Goal: Contribute content: Add original content to the website for others to see

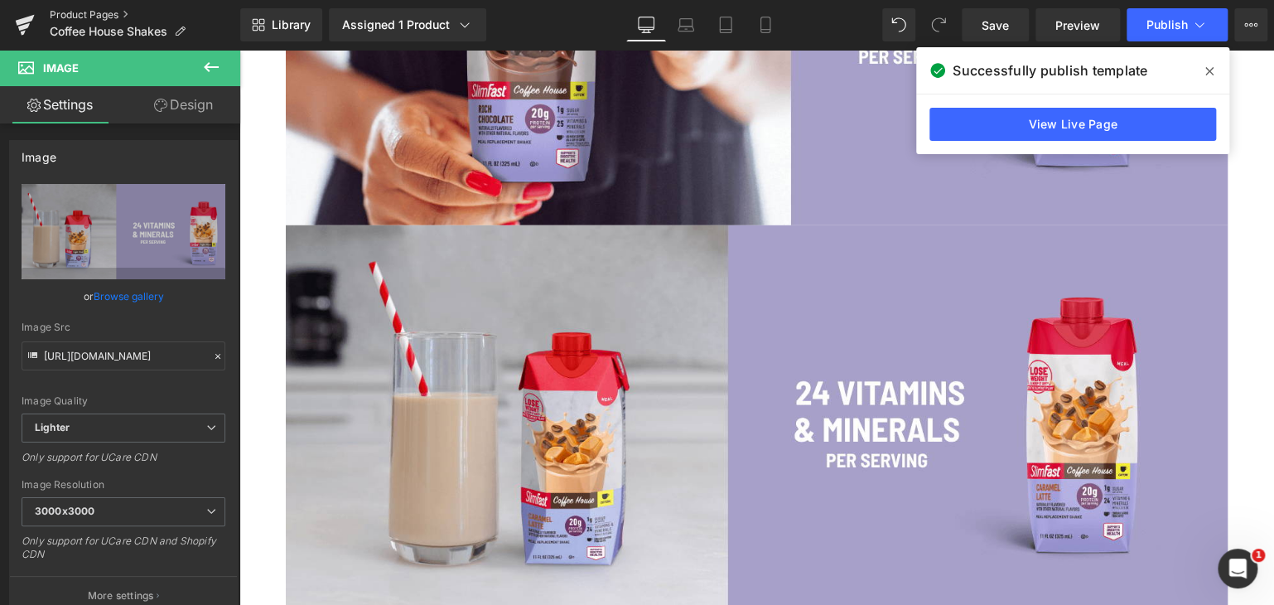
click at [90, 15] on link "Product Pages" at bounding box center [145, 14] width 191 height 13
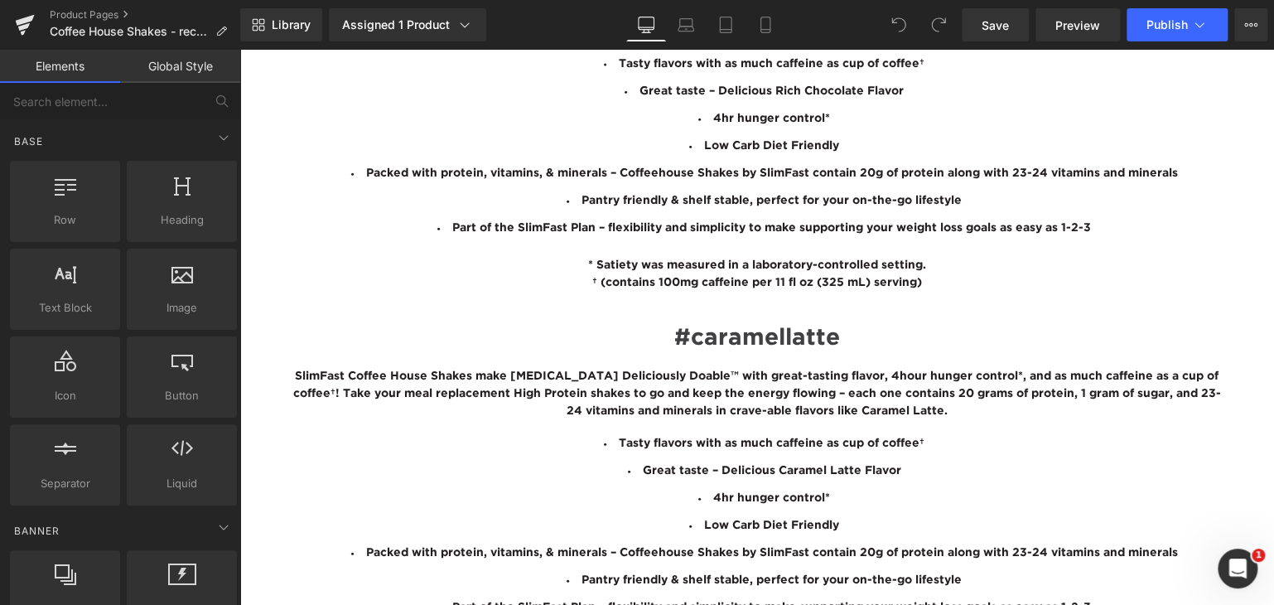
scroll to position [1949, 0]
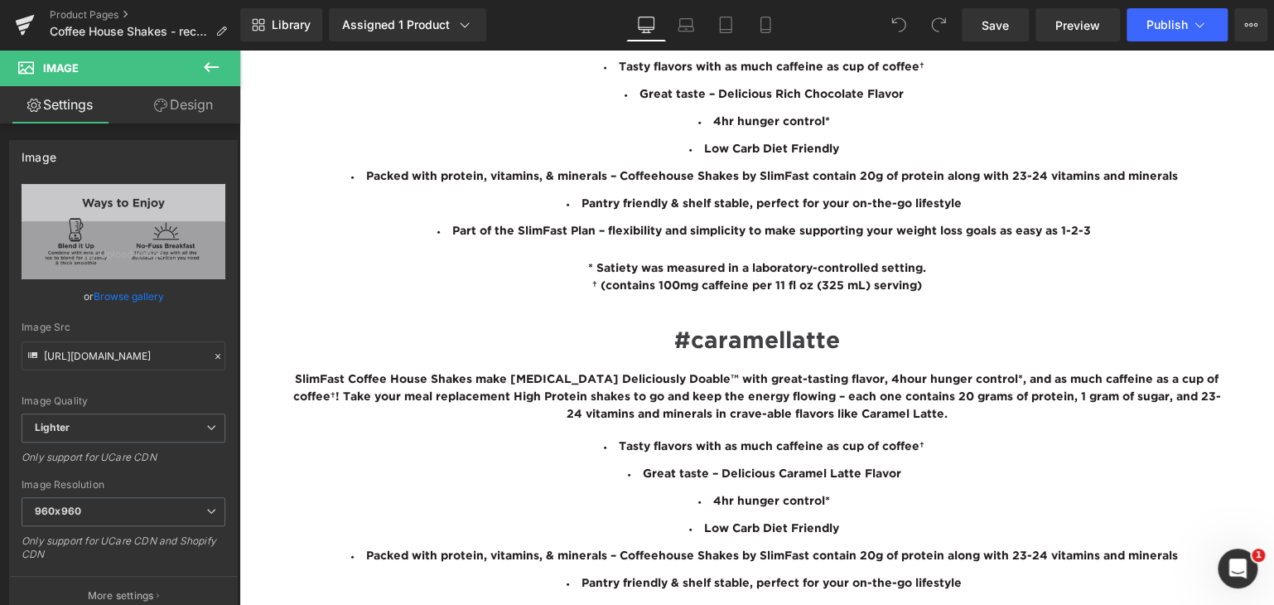
click at [239, 50] on link at bounding box center [239, 50] width 0 height 0
click at [239, 50] on icon at bounding box center [239, 50] width 0 height 0
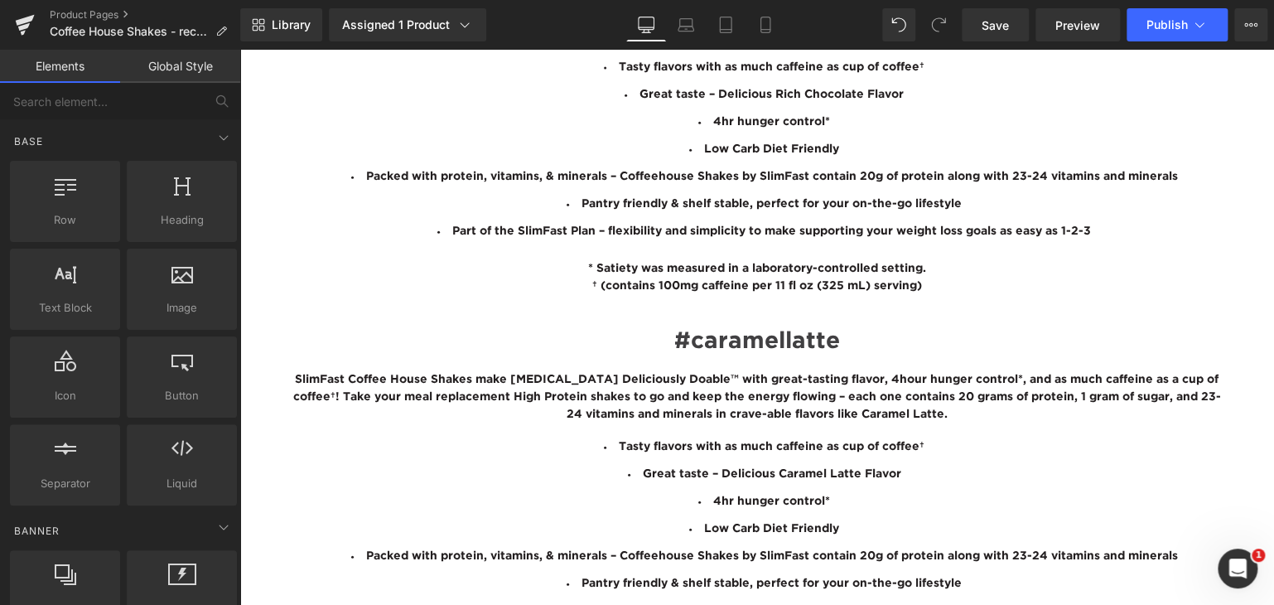
click at [239, 50] on link at bounding box center [239, 50] width 0 height 0
click at [239, 50] on icon at bounding box center [239, 50] width 0 height 0
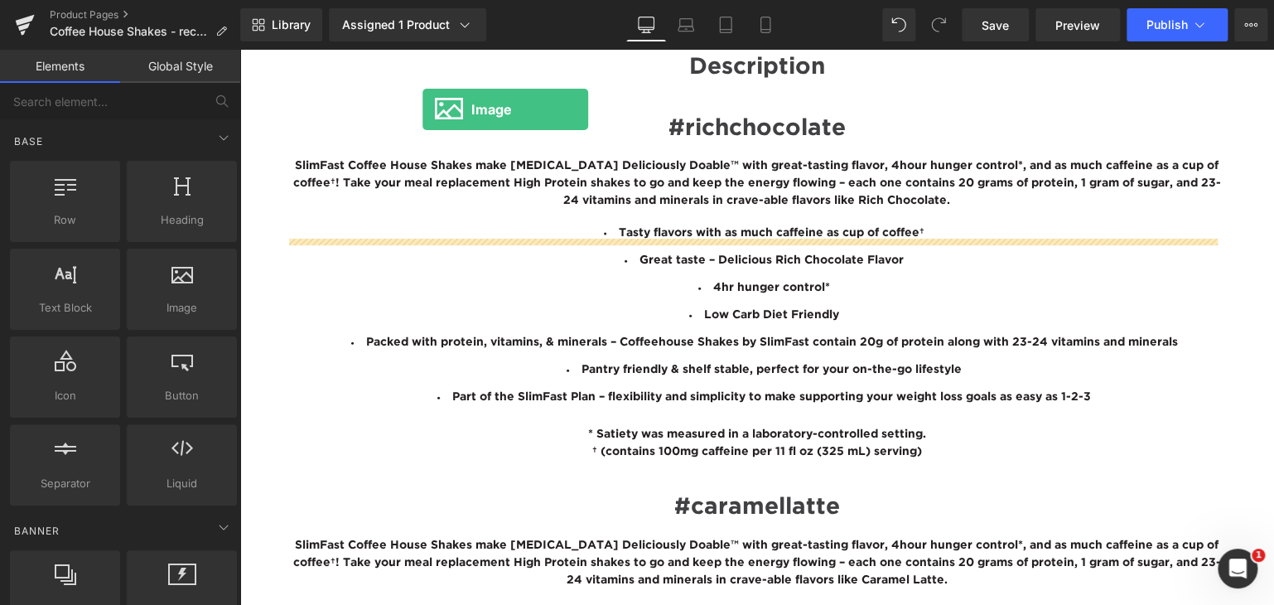
scroll to position [1733, 0]
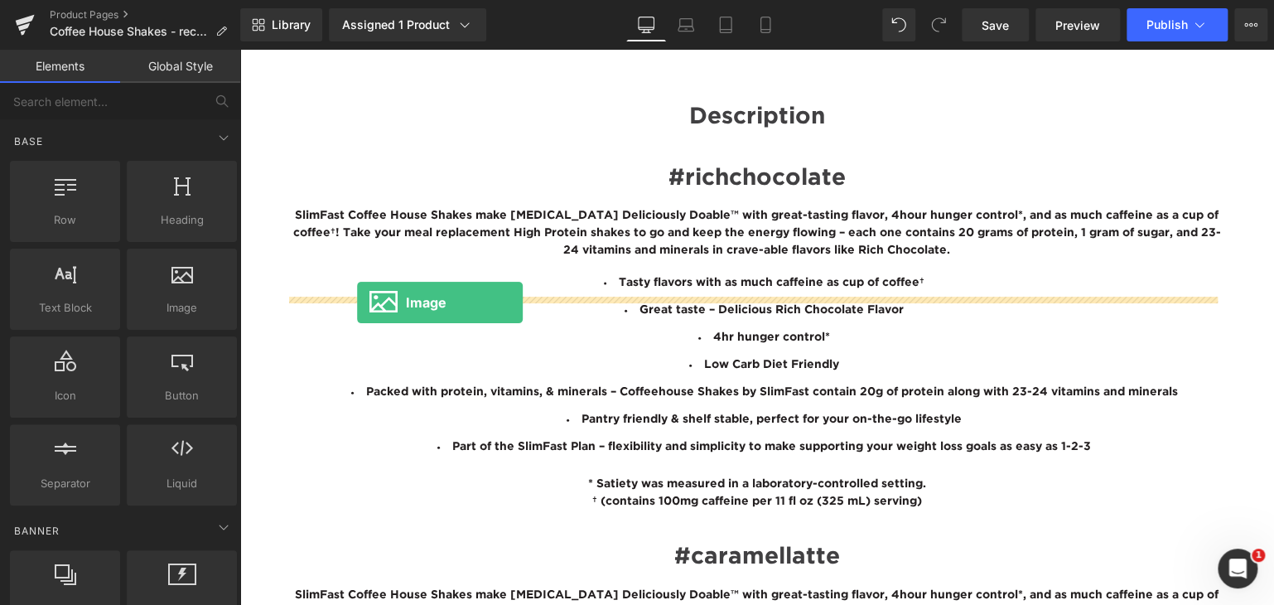
drag, startPoint x: 418, startPoint y: 335, endPoint x: 356, endPoint y: 302, distance: 69.3
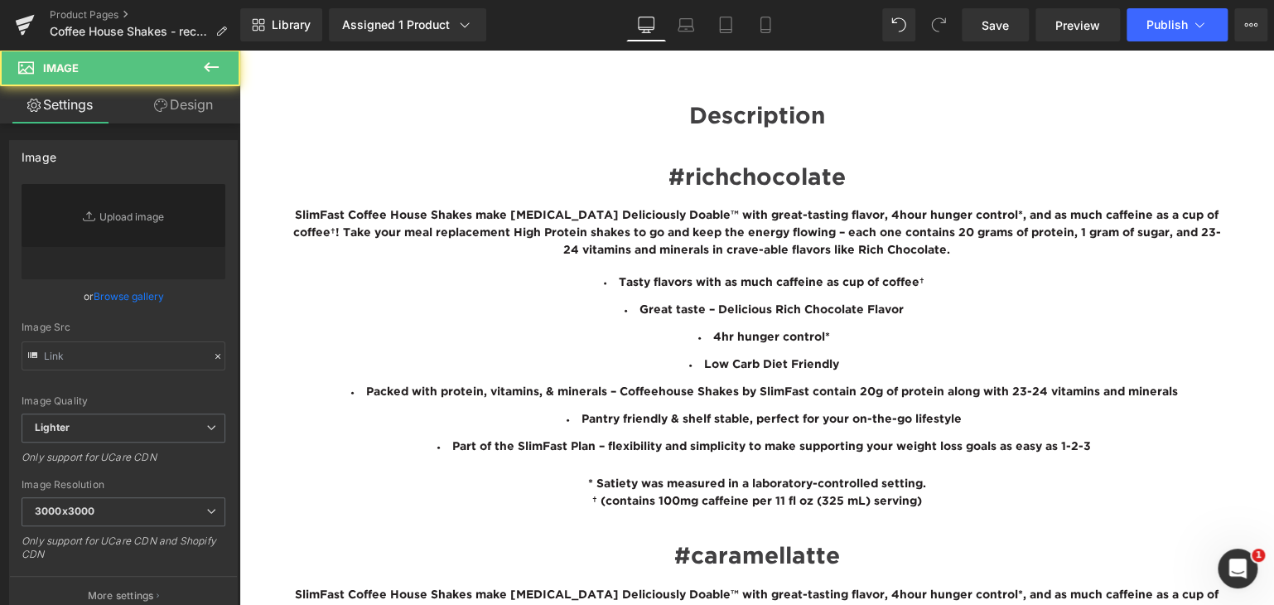
type input "//d1um8515vdn9kb.cloudfront.net/images/parallax.jpg"
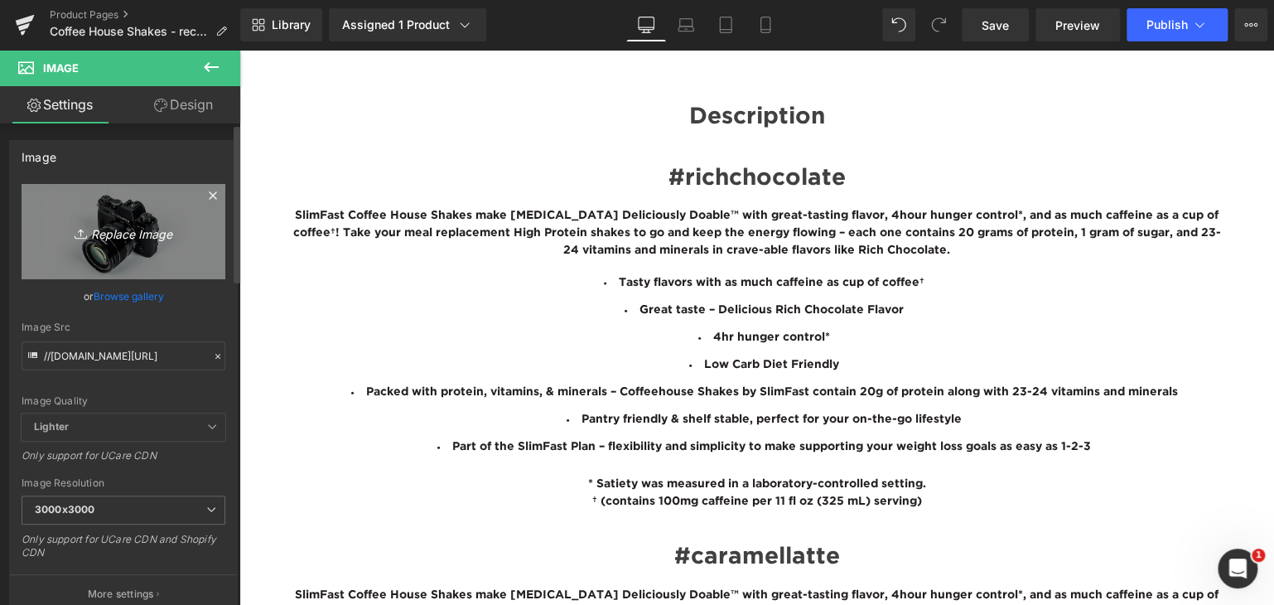
click at [128, 229] on icon "Replace Image" at bounding box center [123, 231] width 133 height 21
type input "C:\fakepath\Coffeehouse BTF Image #1.png"
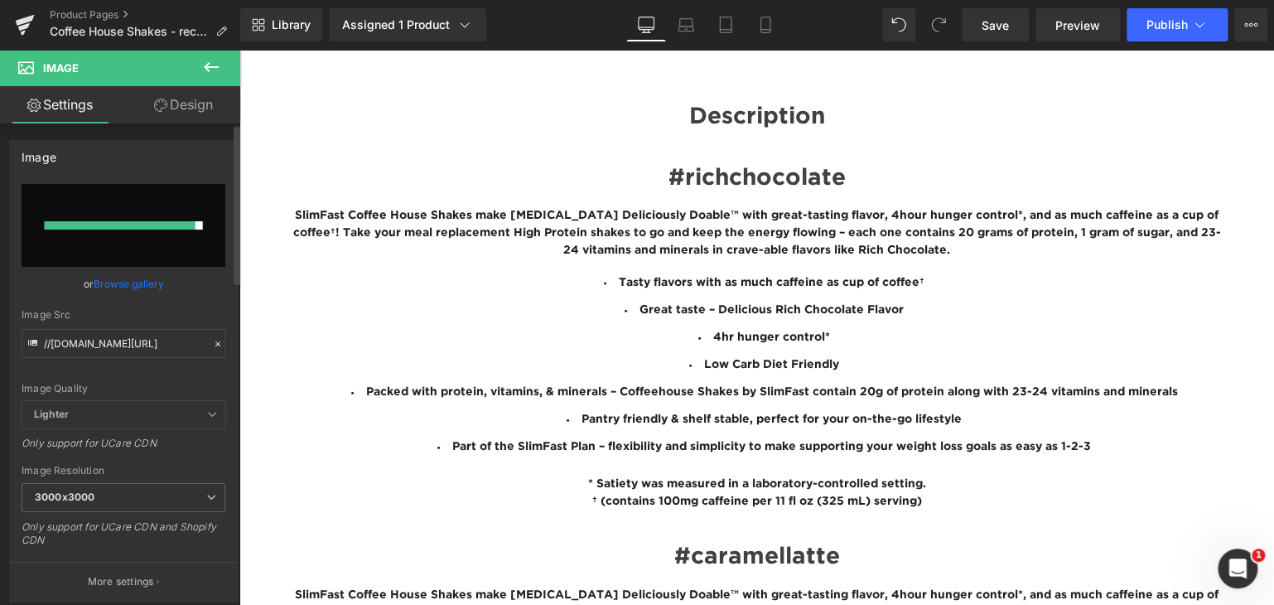
type input "https://ucarecdn.com/cdb48de9-349f-4e0e-ad63-90587a4b32ac/-/format/auto/-/previ…"
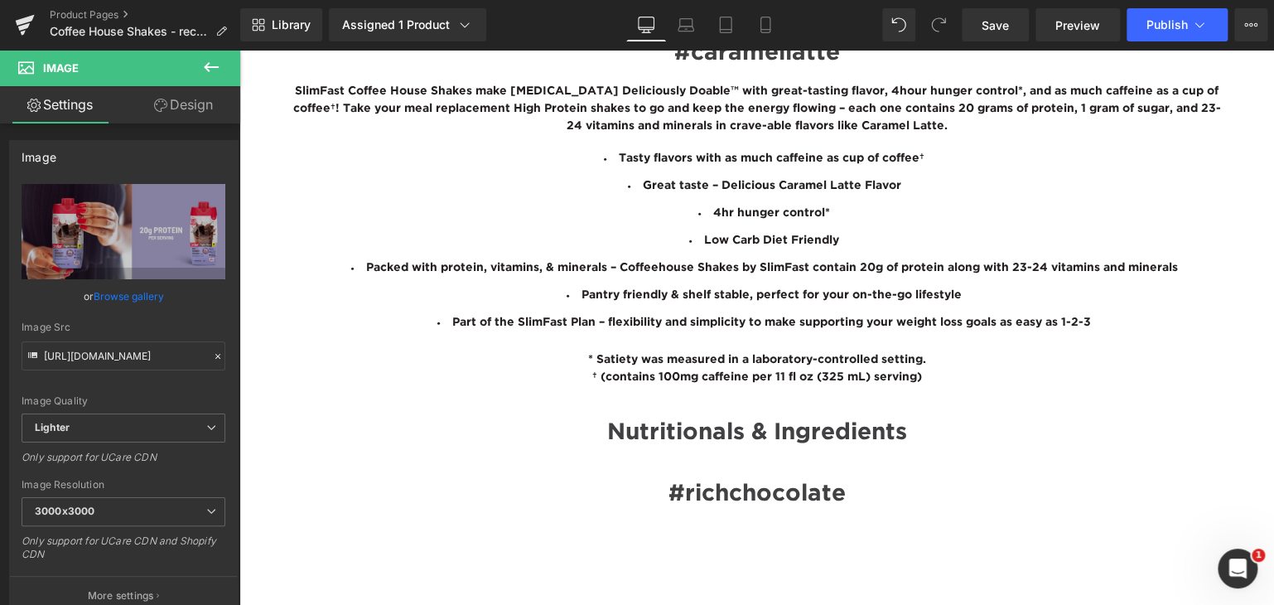
scroll to position [2184, 0]
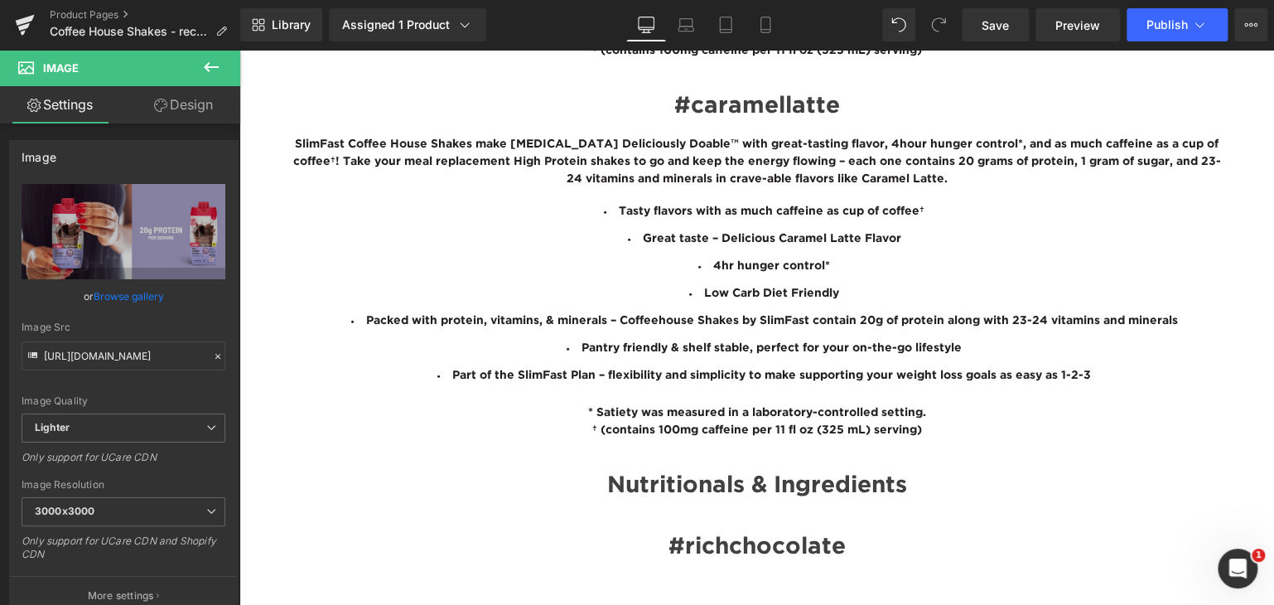
click at [199, 63] on button at bounding box center [211, 68] width 58 height 36
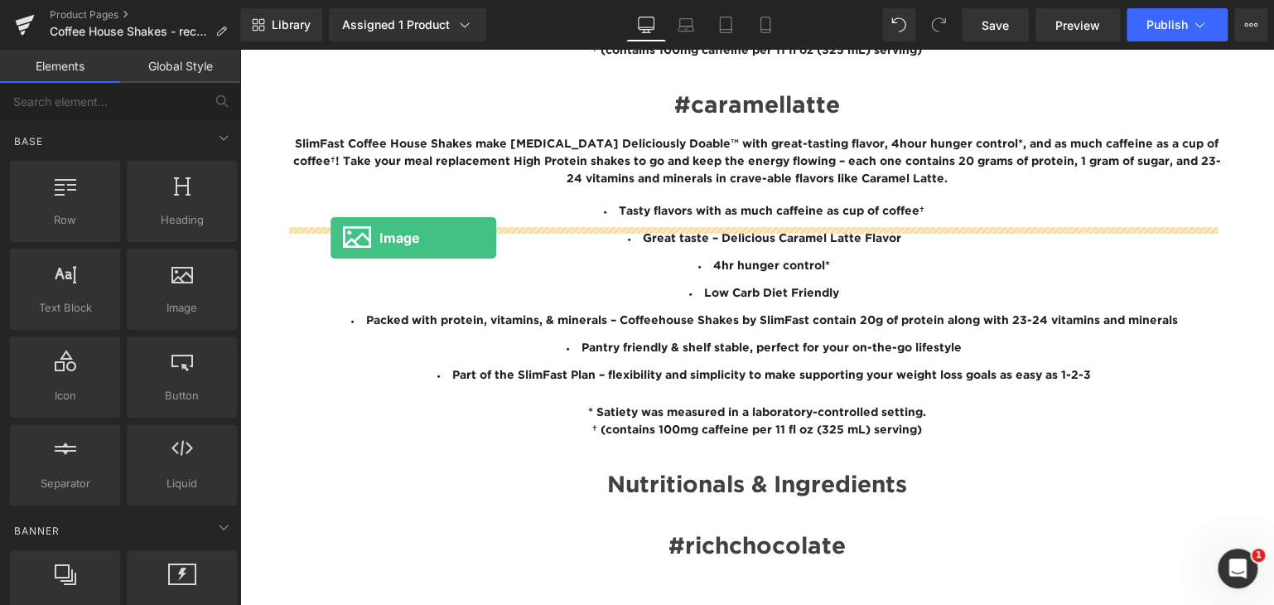
drag, startPoint x: 410, startPoint y: 352, endPoint x: 331, endPoint y: 236, distance: 140.6
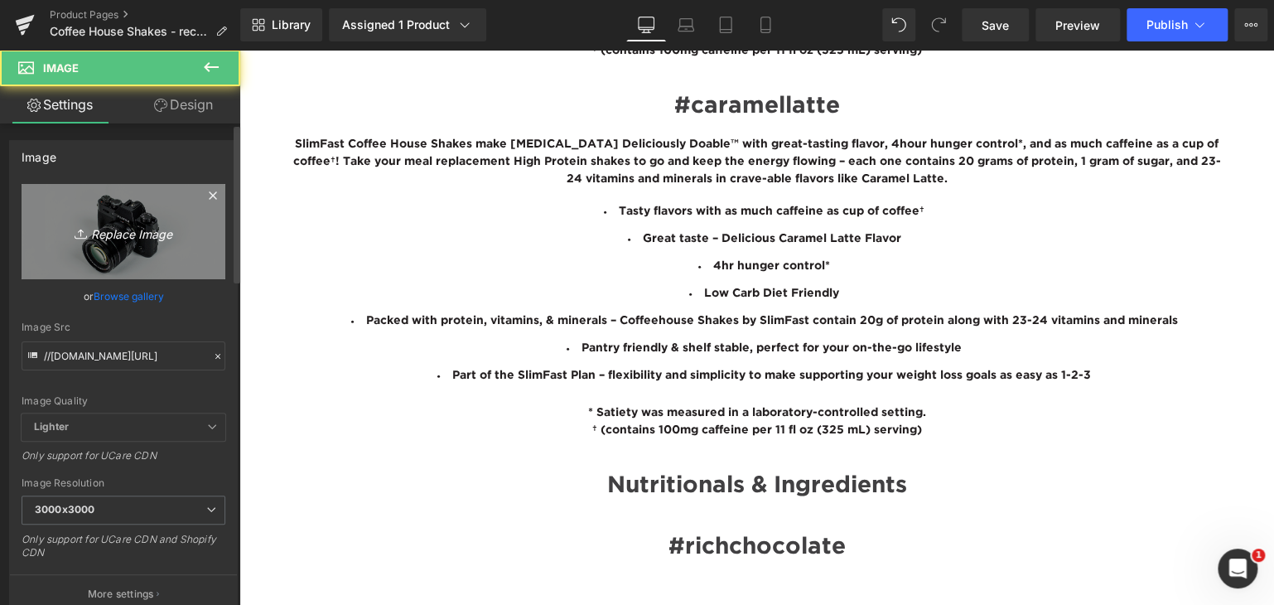
click at [106, 220] on link "Replace Image" at bounding box center [124, 231] width 204 height 95
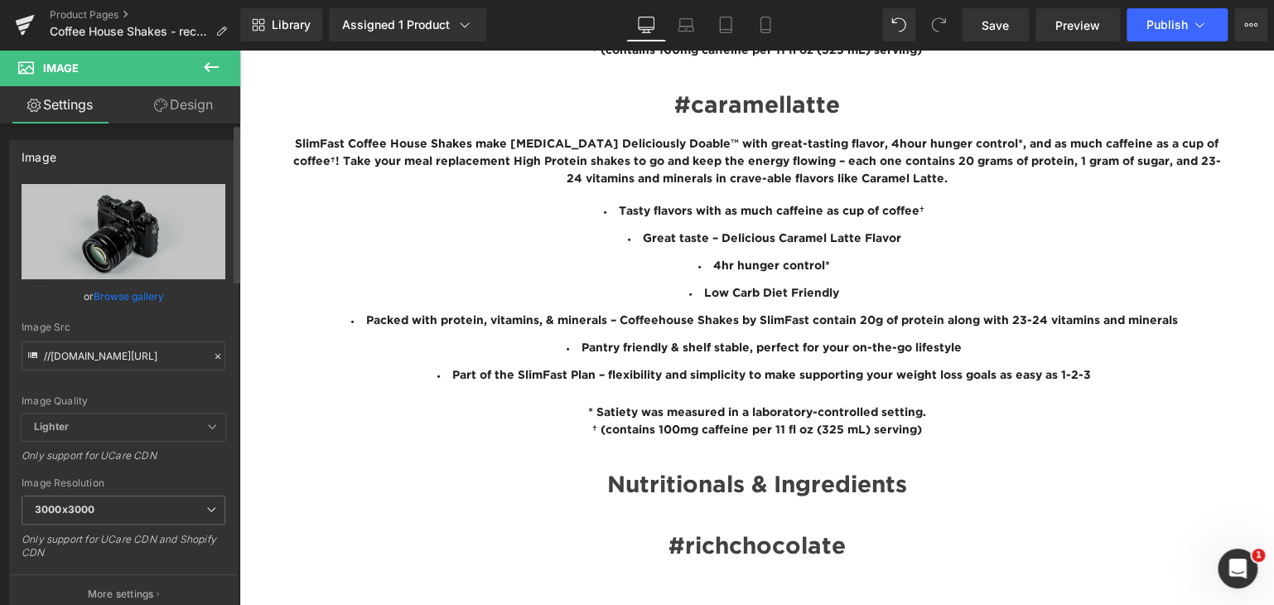
click at [106, 295] on link "Browse gallery" at bounding box center [129, 296] width 70 height 29
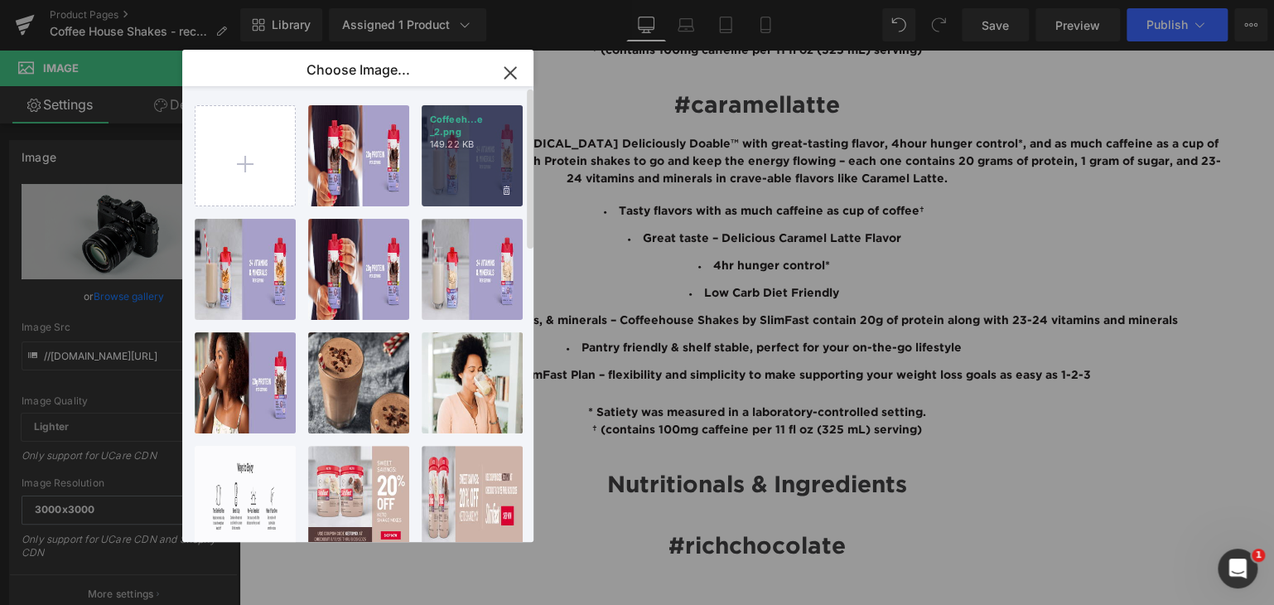
click at [465, 151] on div "Coffeeh...e _2.png 149.22 KB" at bounding box center [472, 155] width 101 height 101
type input "https://ucarecdn.com/9bfd6ac6-8a65-430b-aac2-15d1fff46b41/-/format/auto/-/previ…"
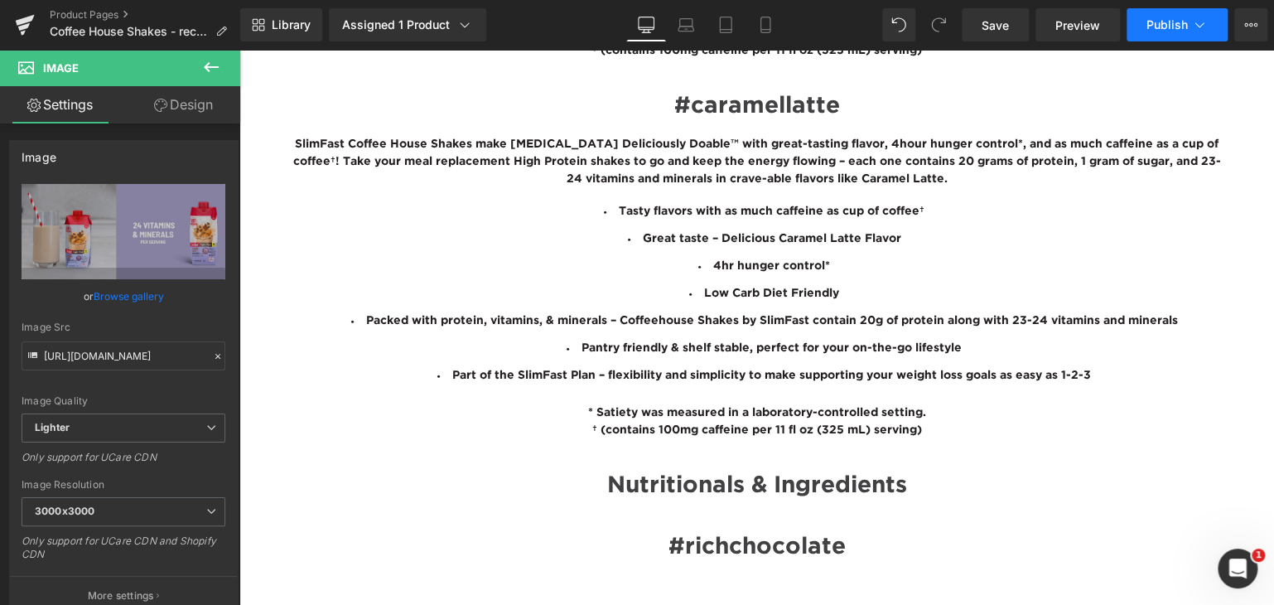
click at [1153, 21] on span "Publish" at bounding box center [1167, 24] width 41 height 13
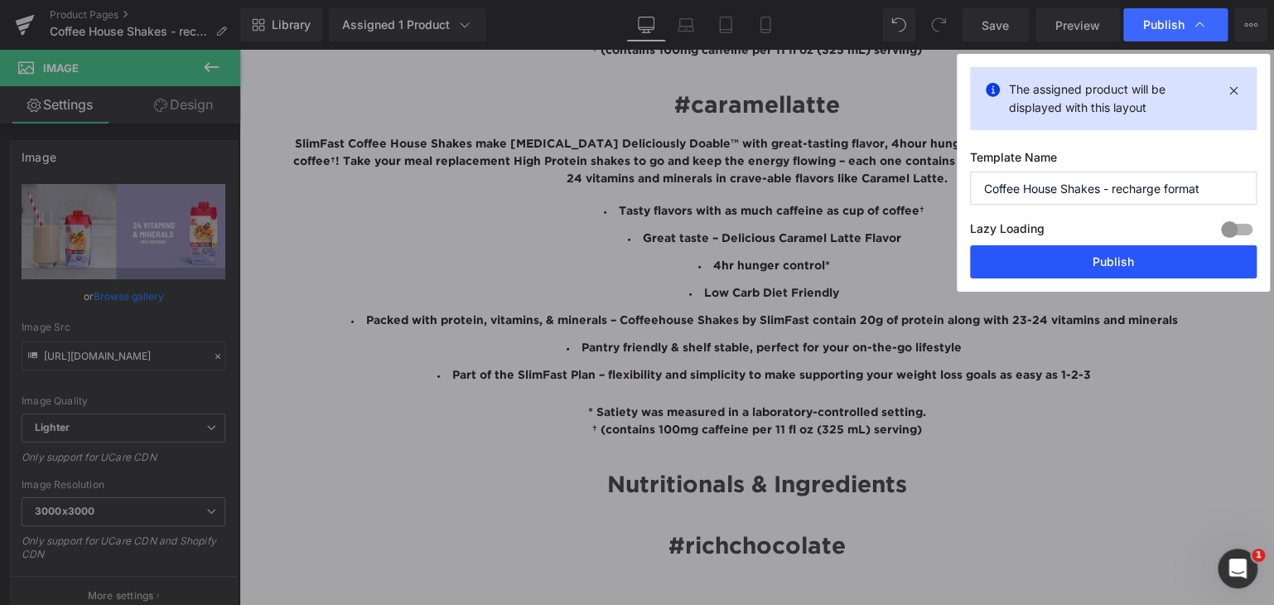
click at [1017, 265] on button "Publish" at bounding box center [1113, 261] width 287 height 33
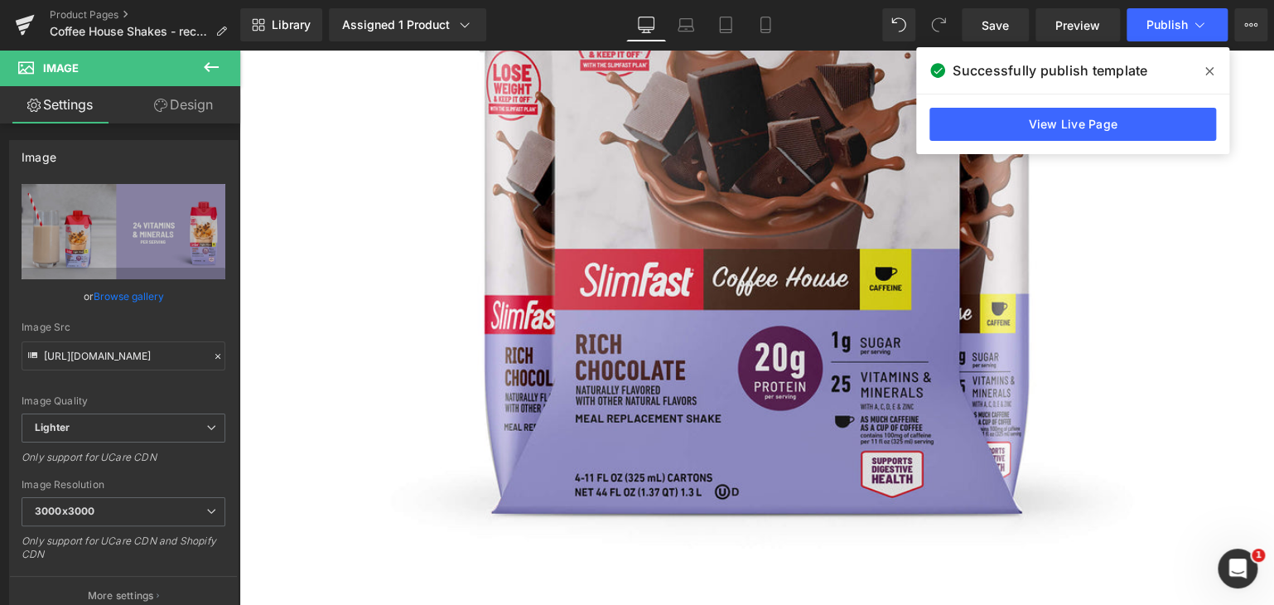
scroll to position [0, 0]
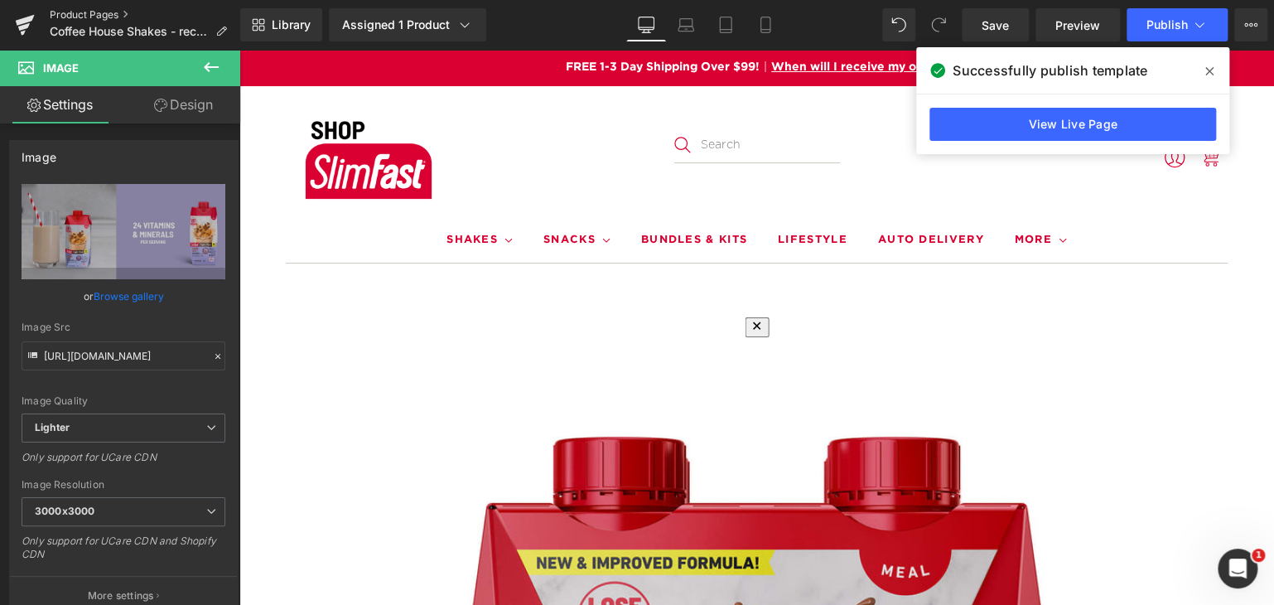
click at [97, 13] on link "Product Pages" at bounding box center [145, 14] width 191 height 13
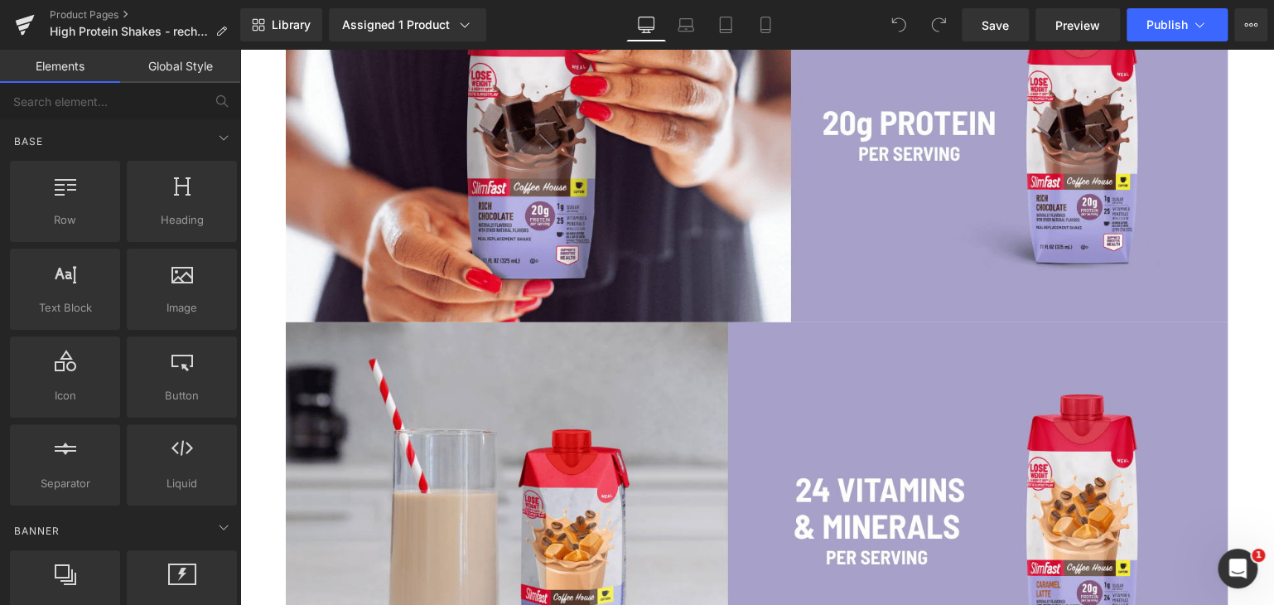
scroll to position [2313, 0]
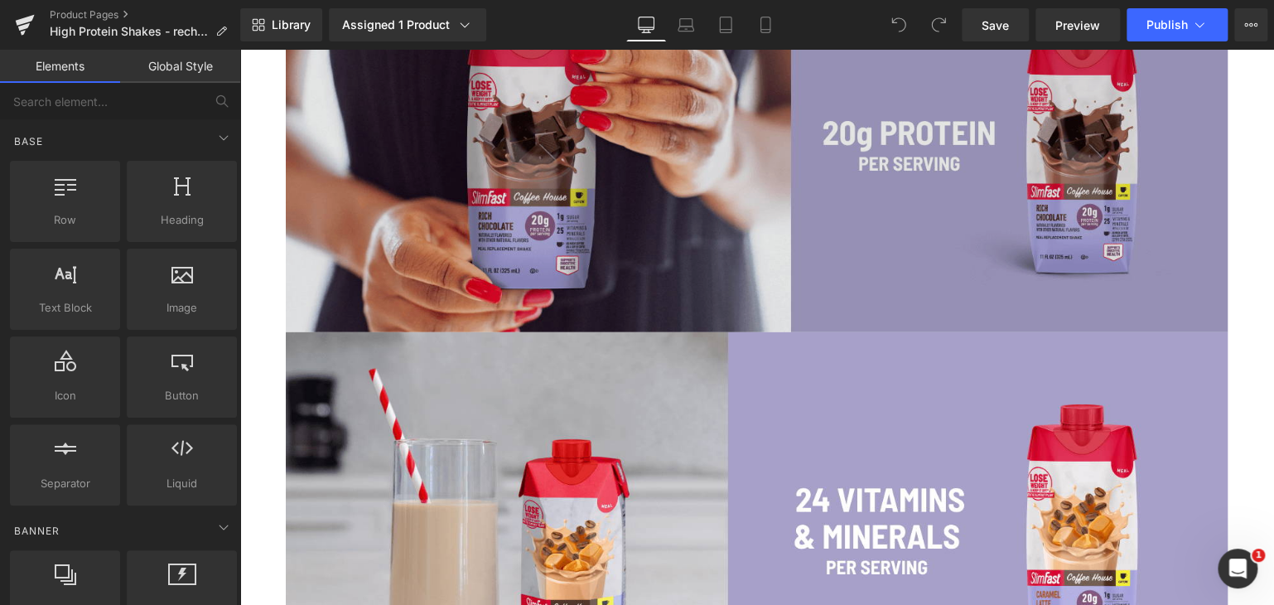
click at [539, 210] on img at bounding box center [757, 139] width 942 height 386
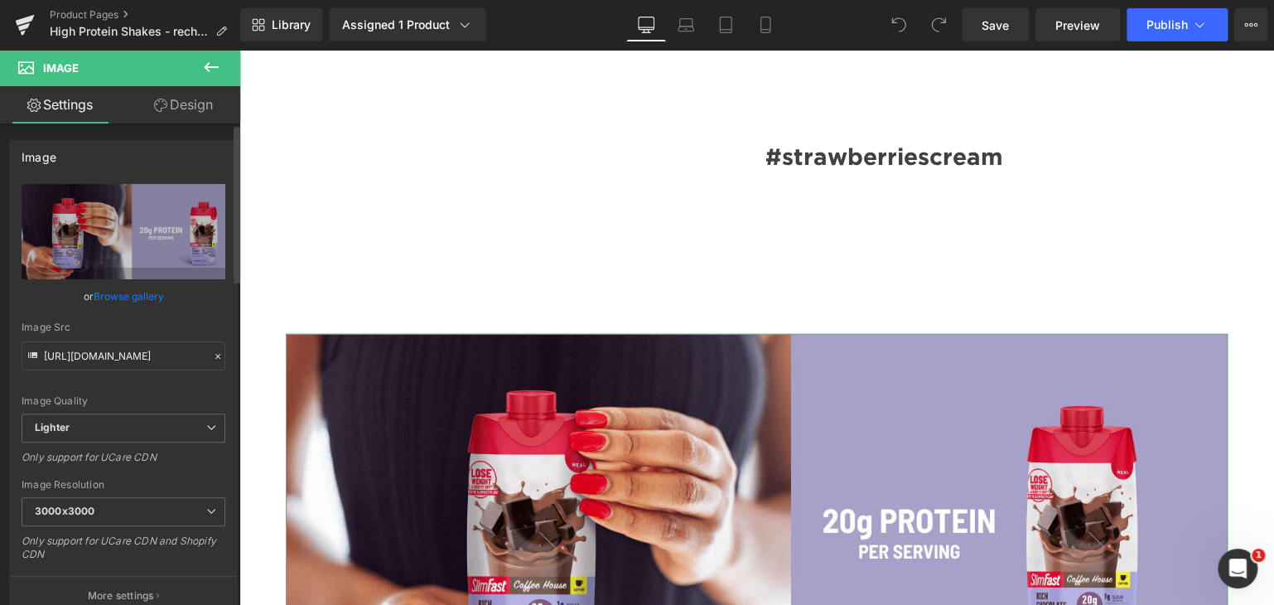
scroll to position [2701, 0]
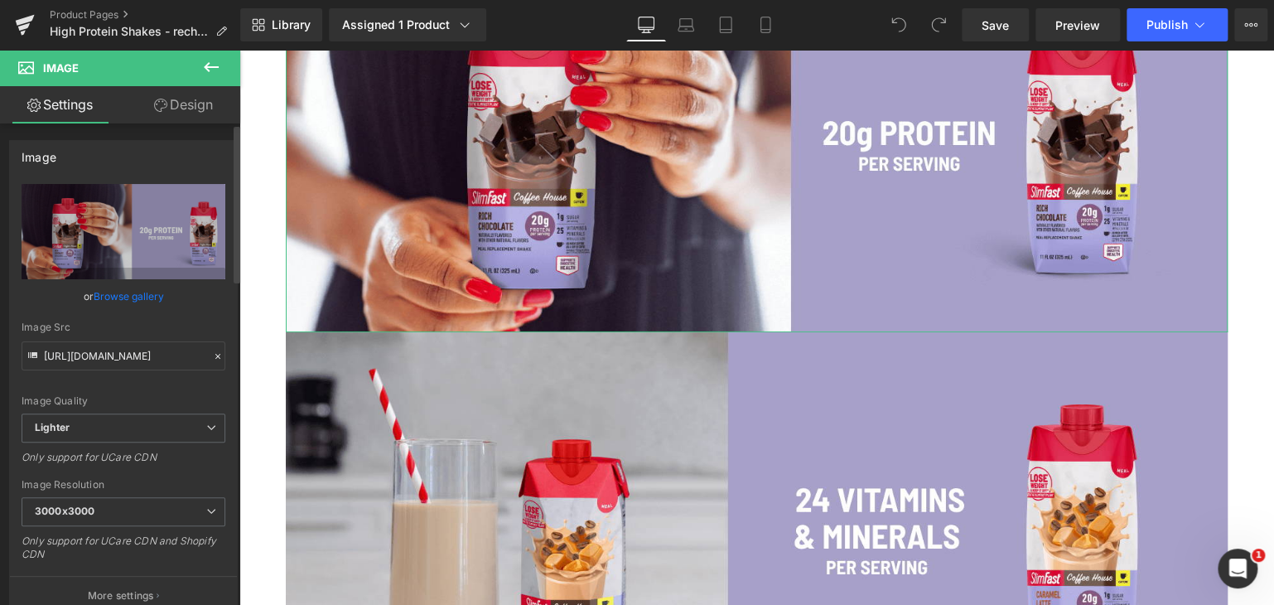
click at [128, 289] on link "Browse gallery" at bounding box center [129, 296] width 70 height 29
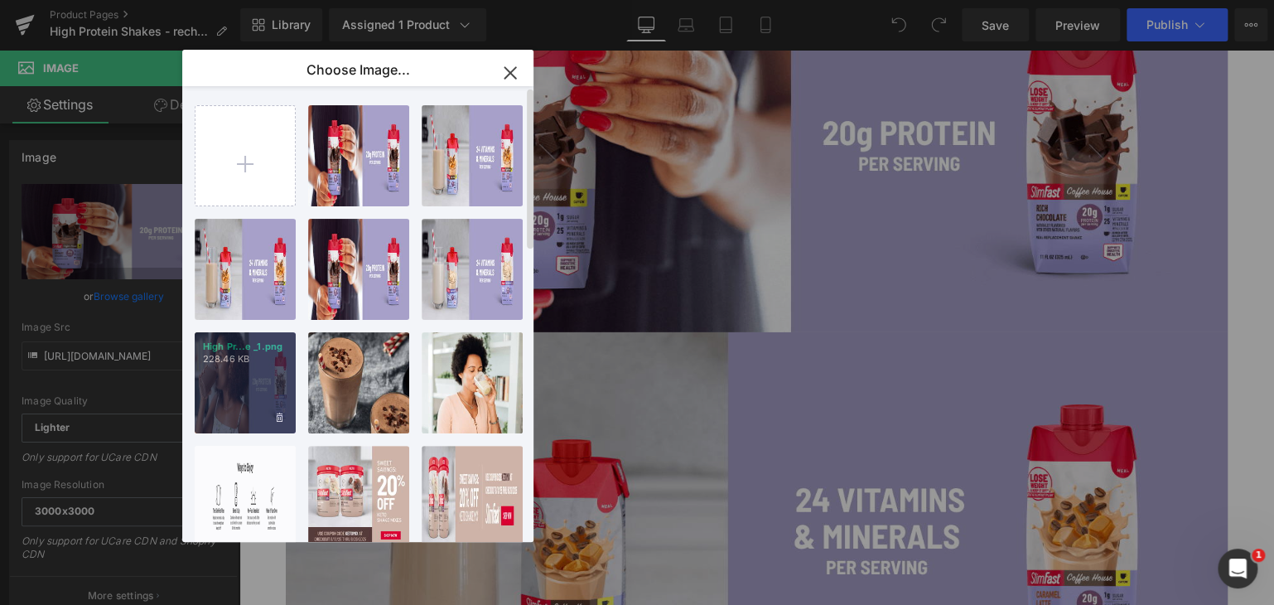
click at [262, 366] on div "High Pr...e _1.png 228.46 KB" at bounding box center [245, 382] width 101 height 101
type input "[URL][DOMAIN_NAME]"
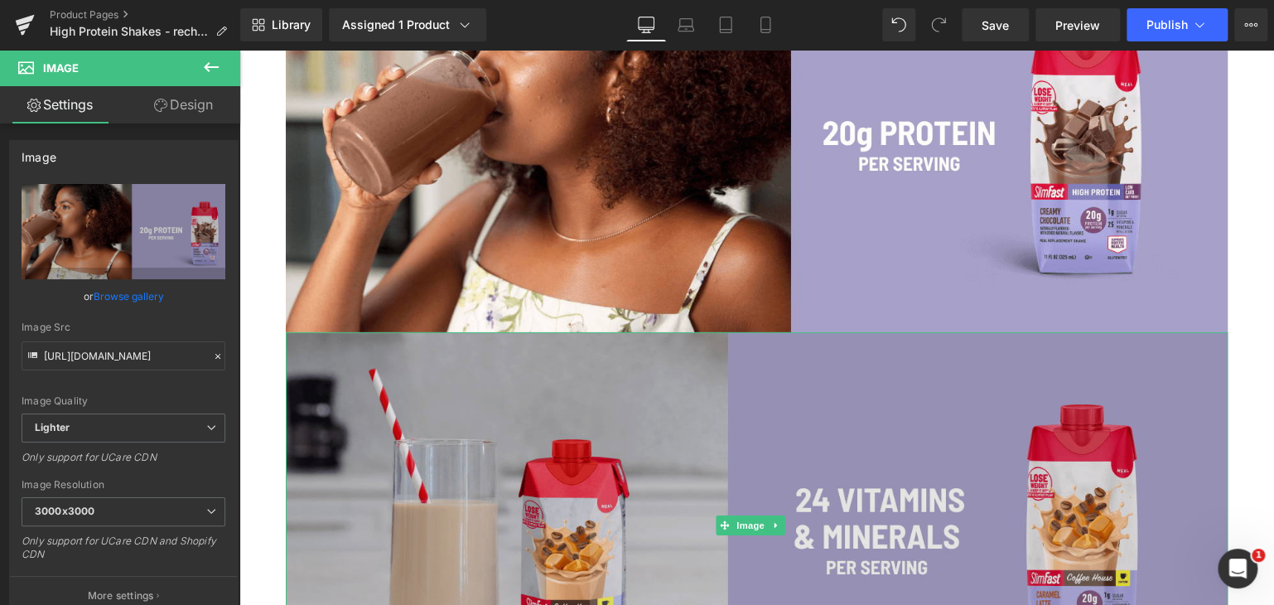
click at [482, 448] on img at bounding box center [757, 525] width 942 height 386
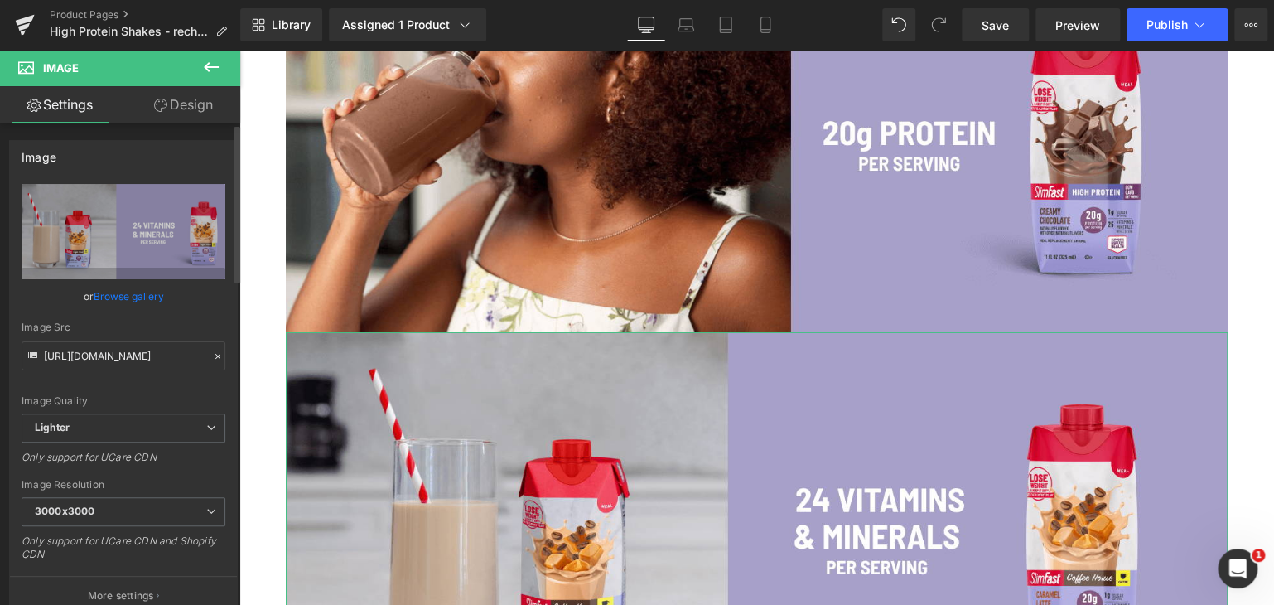
click at [132, 297] on link "Browse gallery" at bounding box center [129, 296] width 70 height 29
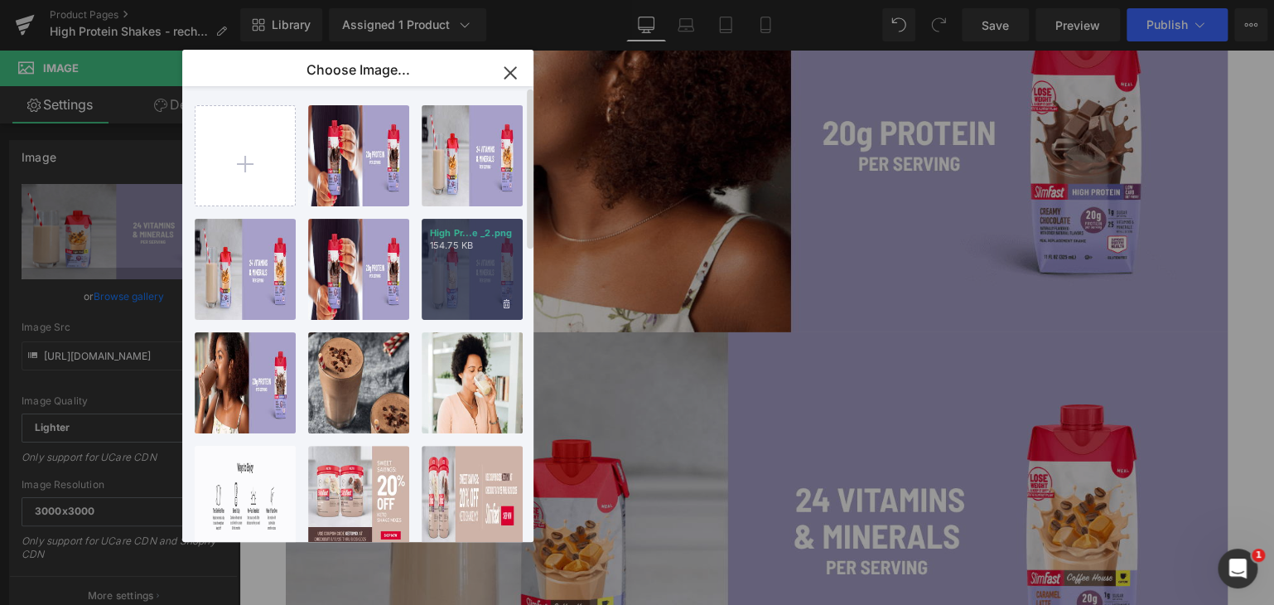
click at [458, 258] on div "High Pr...e _2.png 154.75 KB" at bounding box center [472, 269] width 101 height 101
type input "[URL][DOMAIN_NAME]"
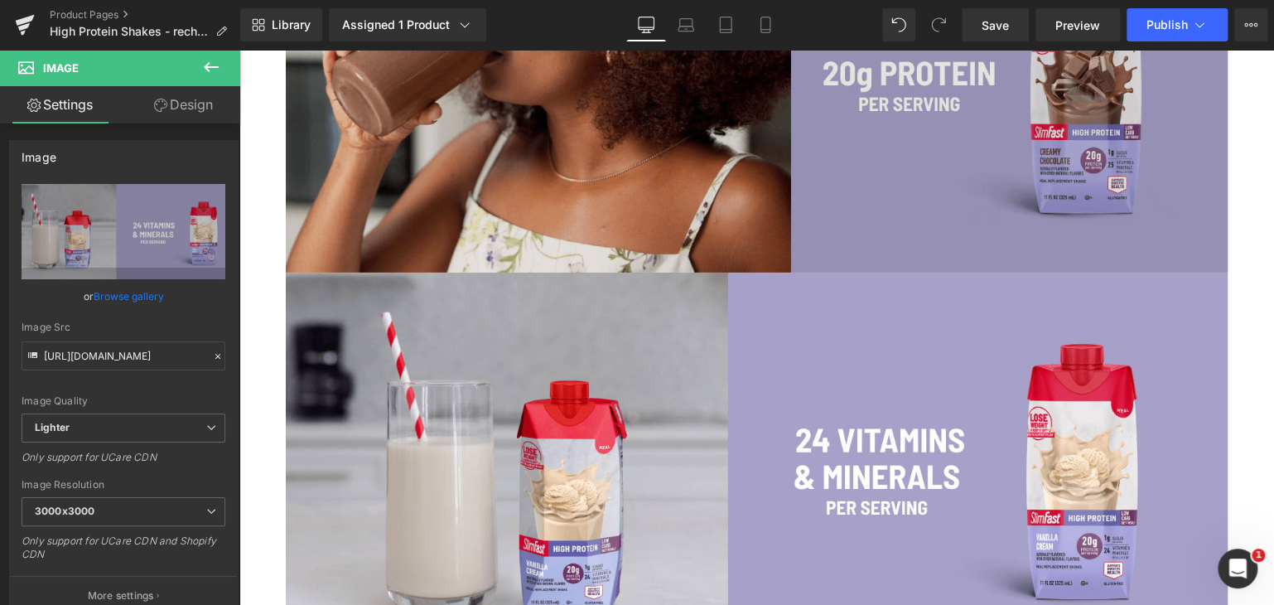
scroll to position [2741, 0]
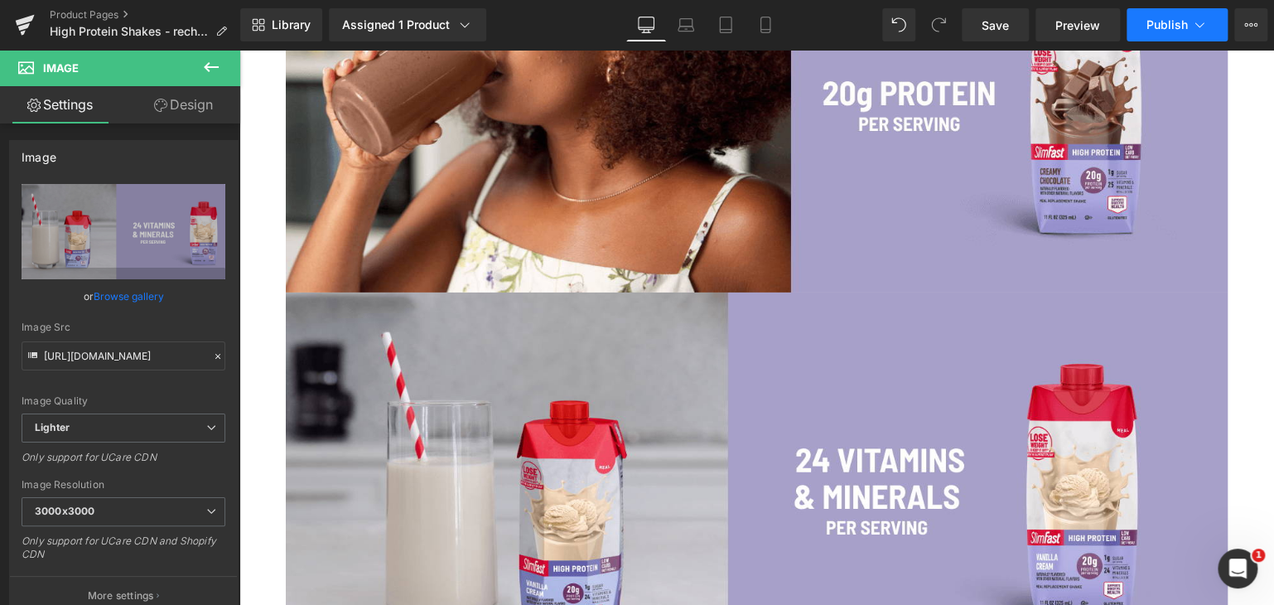
click at [1160, 31] on span "Publish" at bounding box center [1167, 24] width 41 height 13
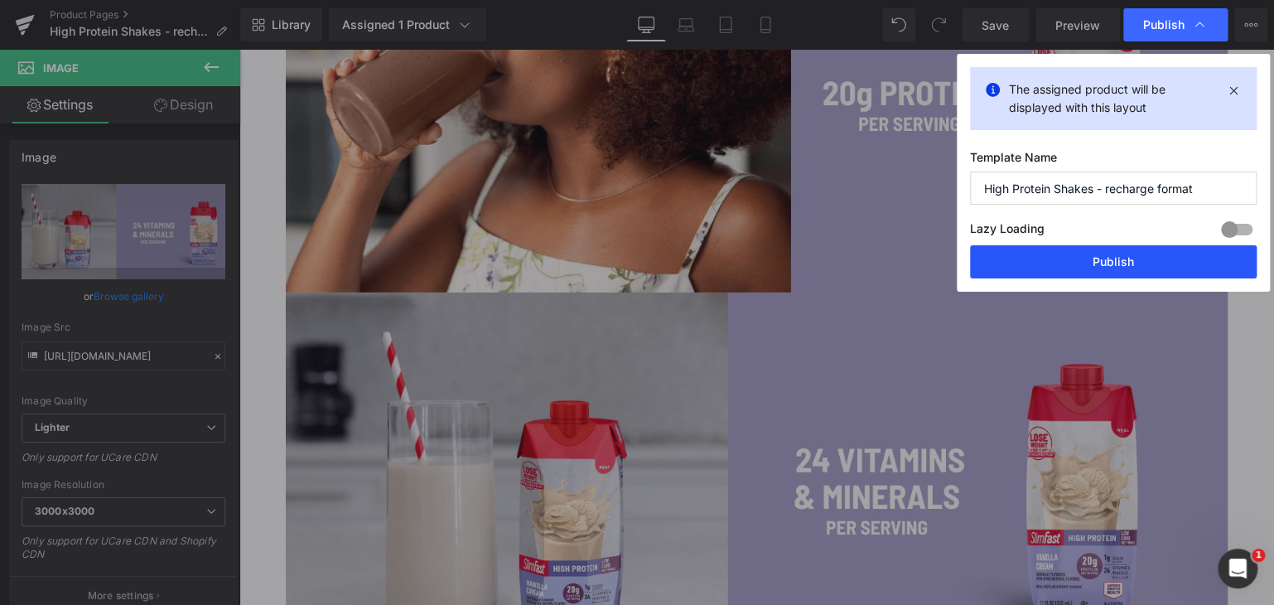
click at [1056, 261] on button "Publish" at bounding box center [1113, 261] width 287 height 33
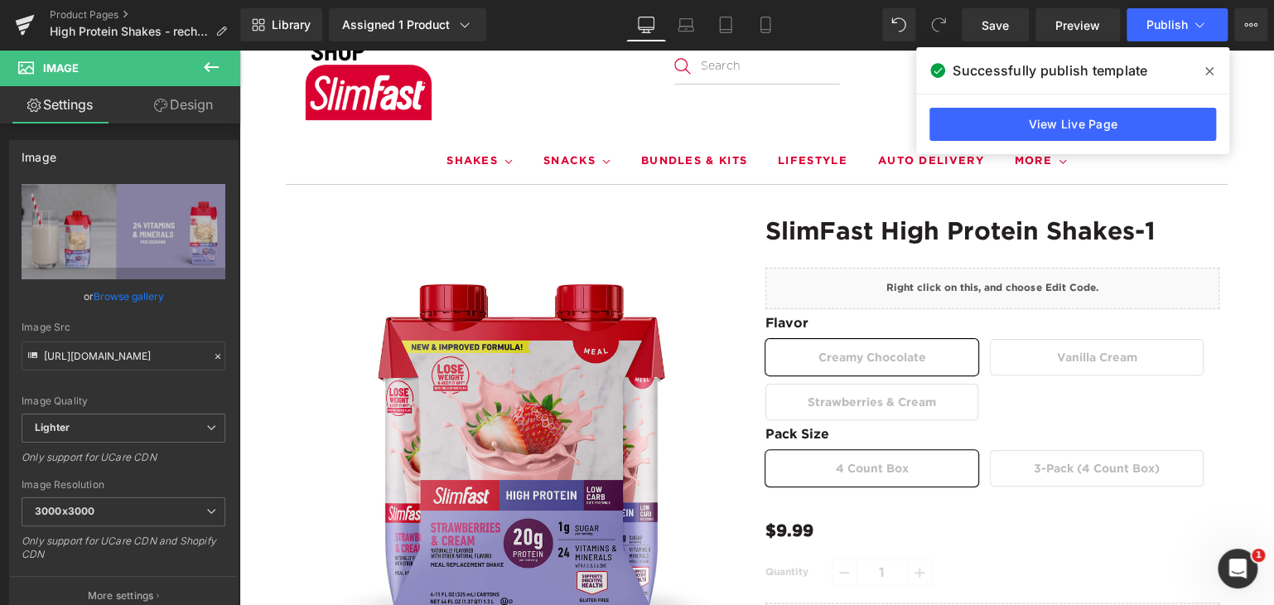
scroll to position [0, 0]
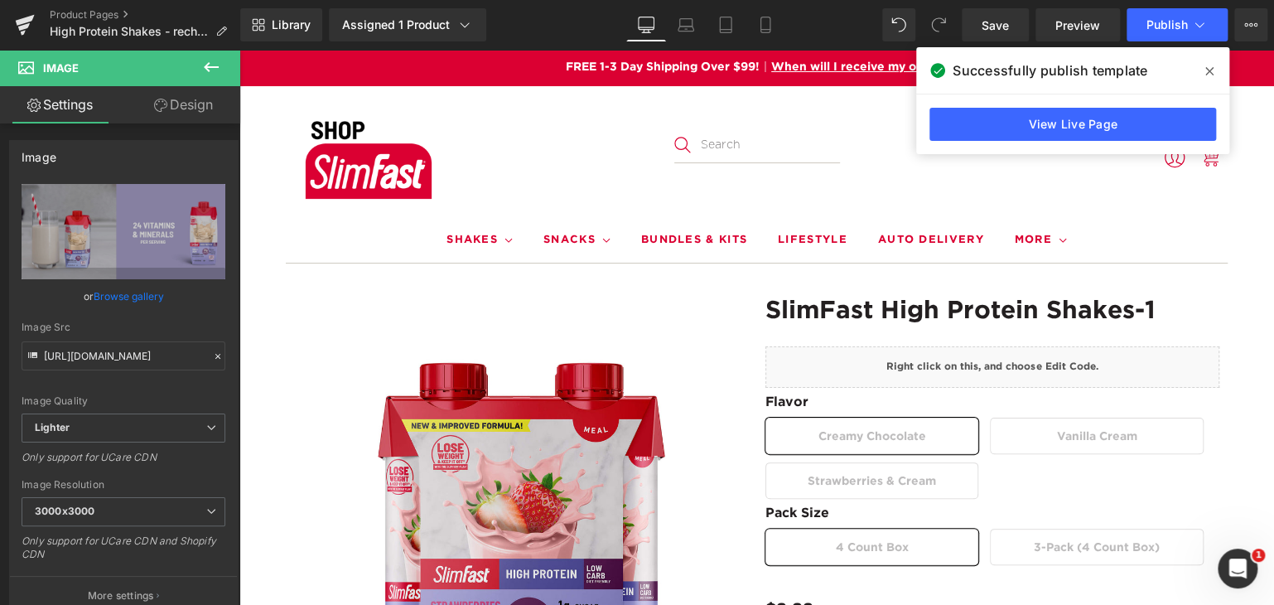
click at [206, 70] on icon at bounding box center [211, 67] width 15 height 10
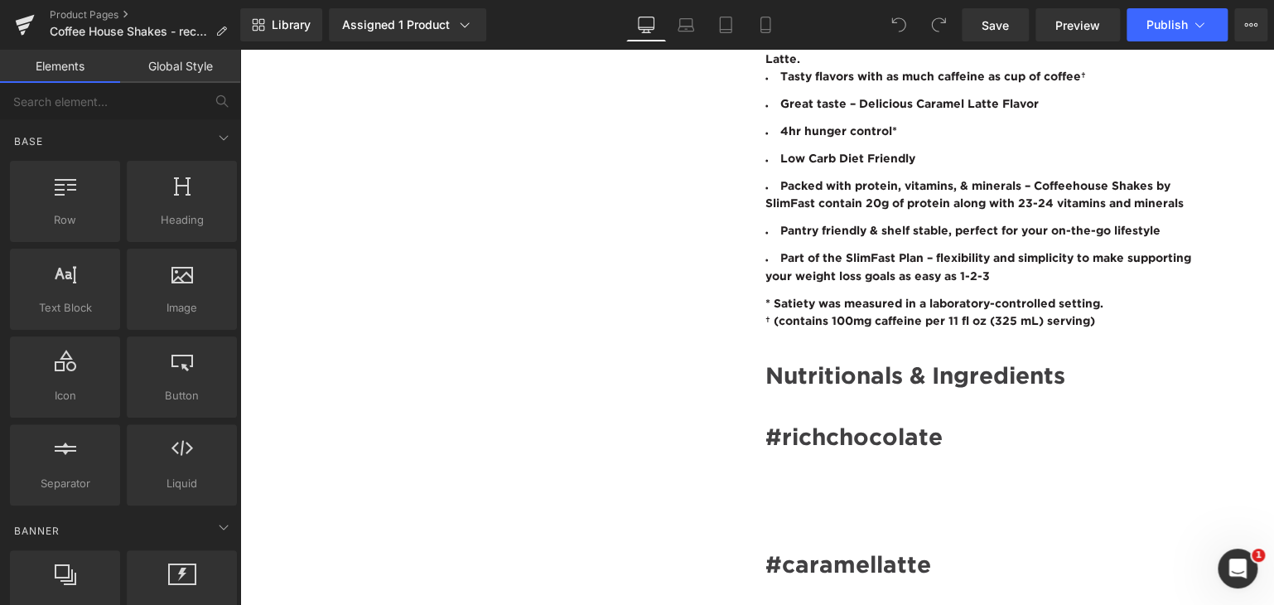
scroll to position [1355, 0]
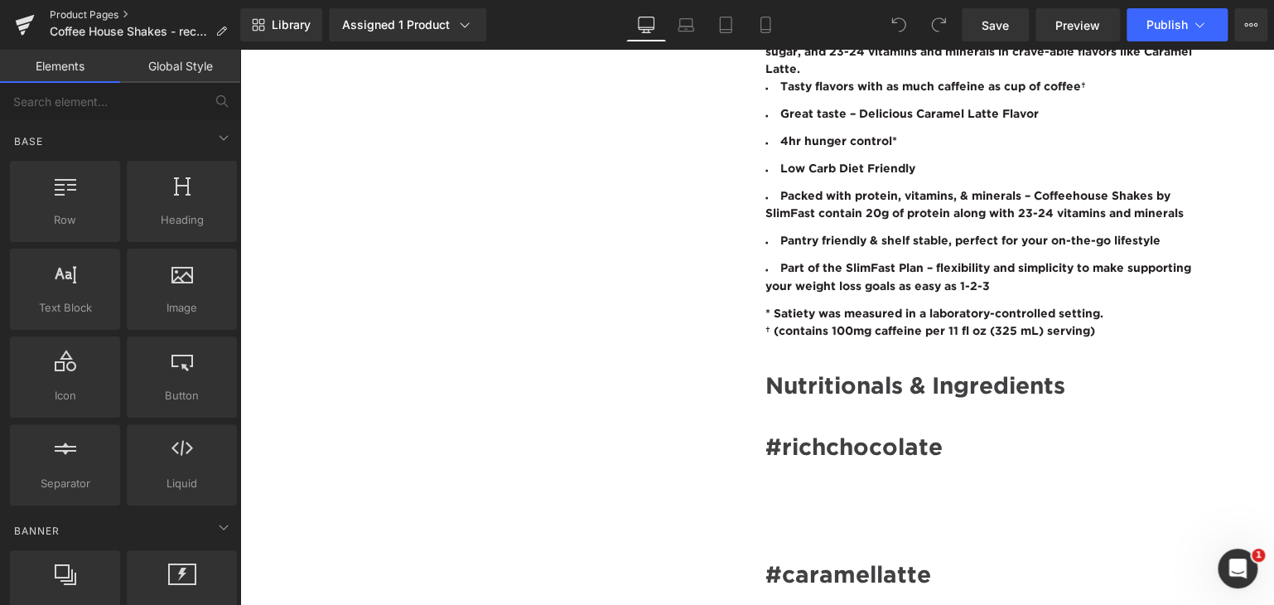
click at [84, 14] on link "Product Pages" at bounding box center [145, 14] width 191 height 13
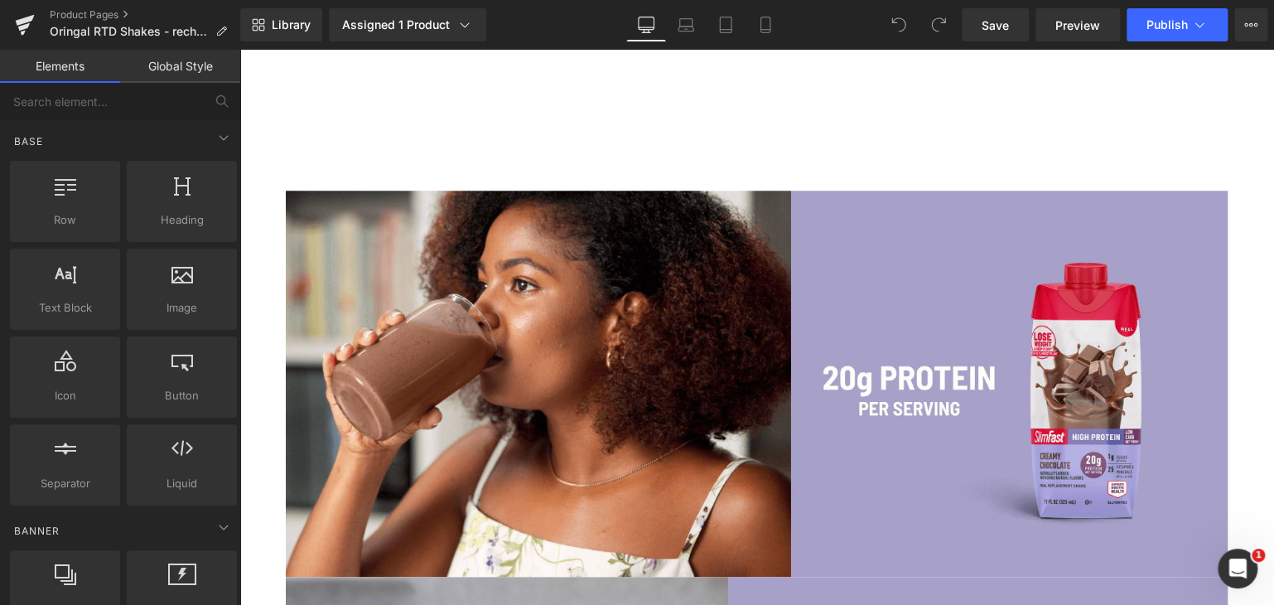
scroll to position [3917, 0]
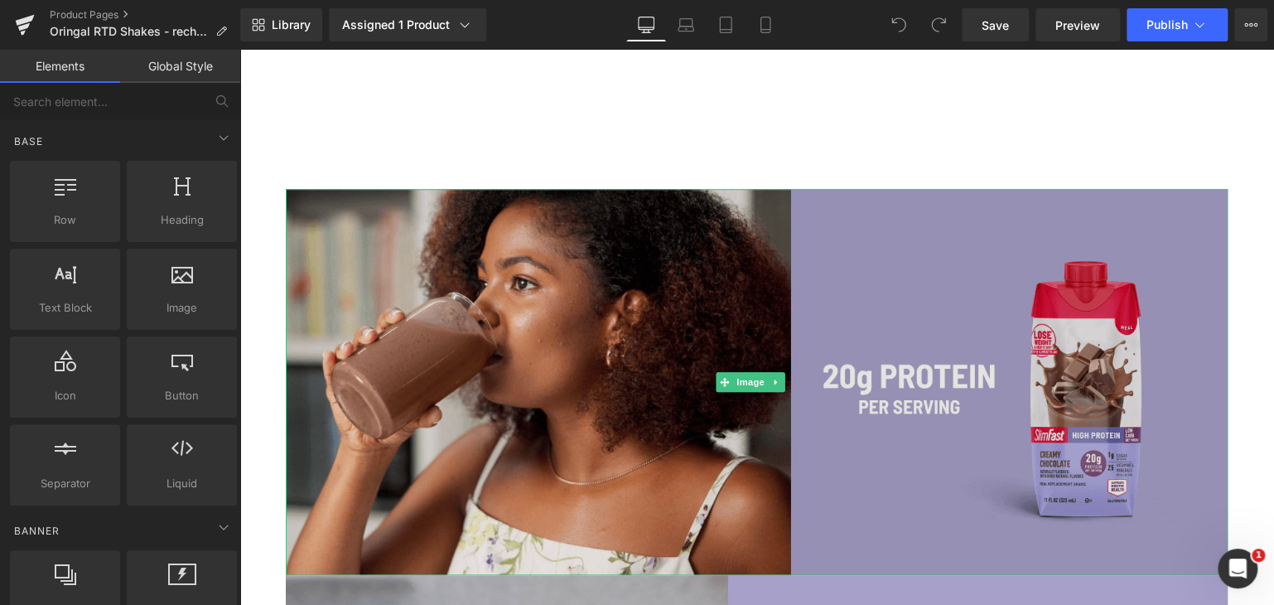
click at [363, 312] on img at bounding box center [757, 382] width 942 height 386
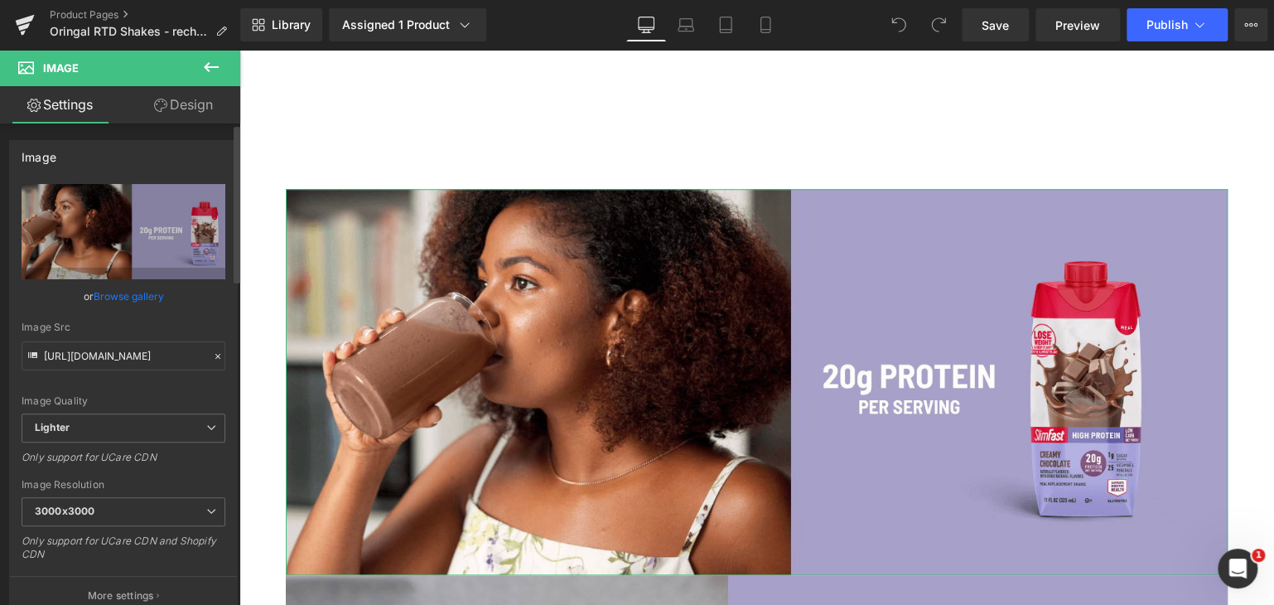
click at [120, 294] on link "Browse gallery" at bounding box center [129, 296] width 70 height 29
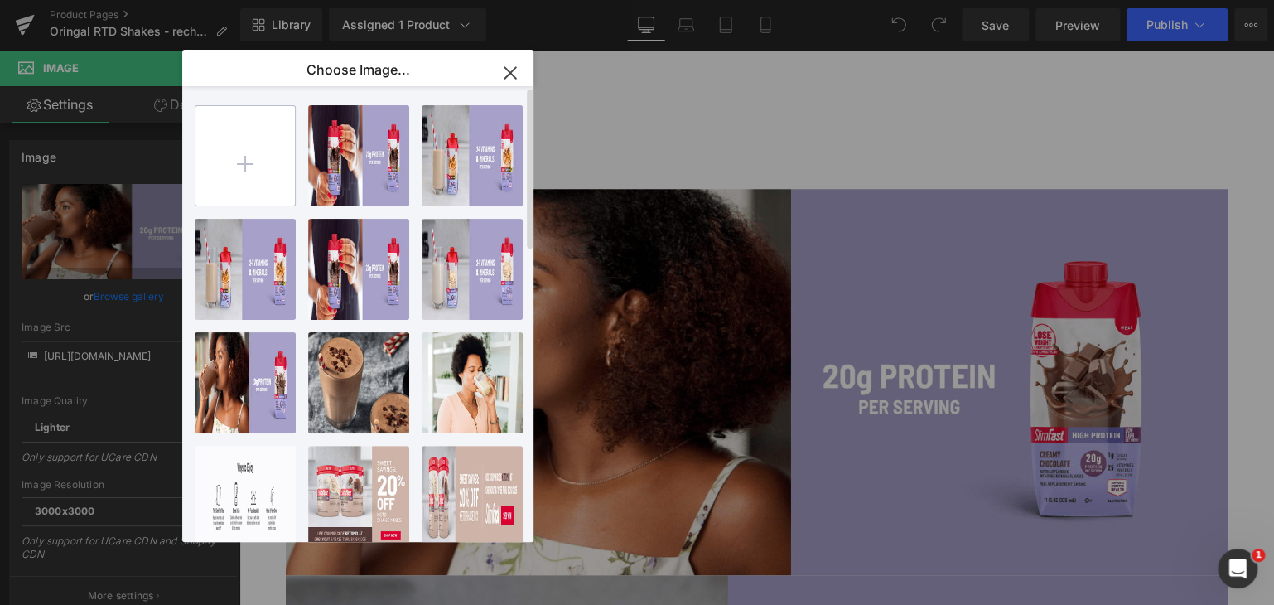
click at [251, 138] on input "file" at bounding box center [245, 155] width 99 height 99
type input "C:\fakepath\Original RTD BTF Image #1.png"
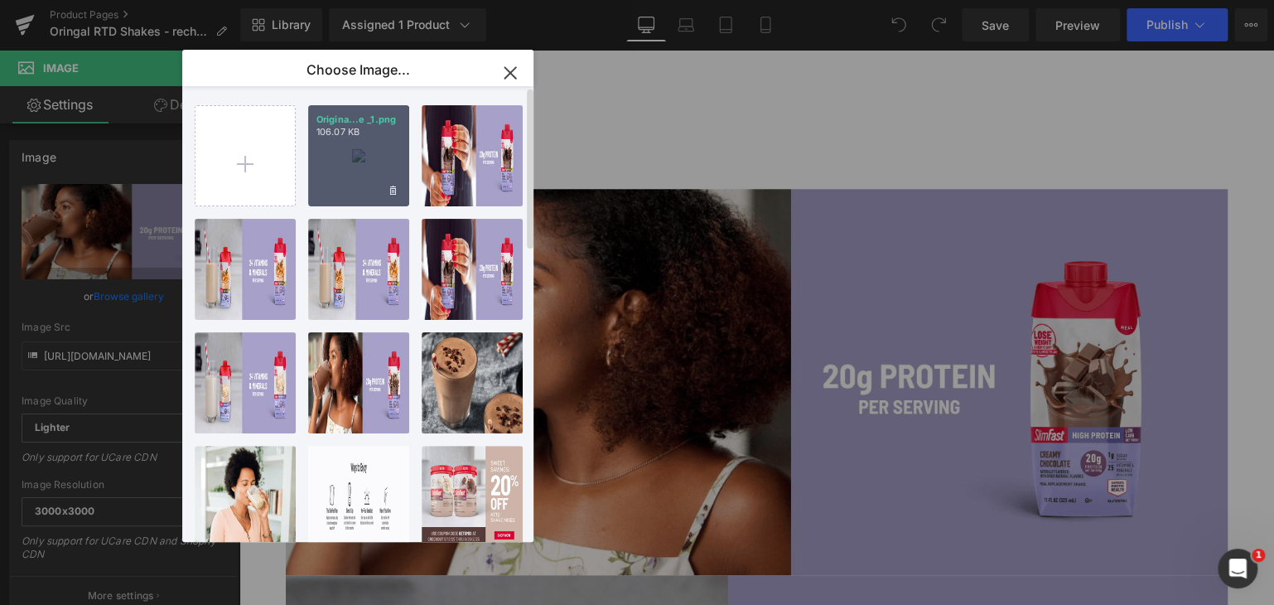
click at [355, 157] on div "Origina...e _1.png 106.07 KB" at bounding box center [358, 155] width 101 height 101
type input "https://ucarecdn.com/4e2a512f-fdc2-4017-8f27-59770a4b0378/-/format/auto/-/previ…"
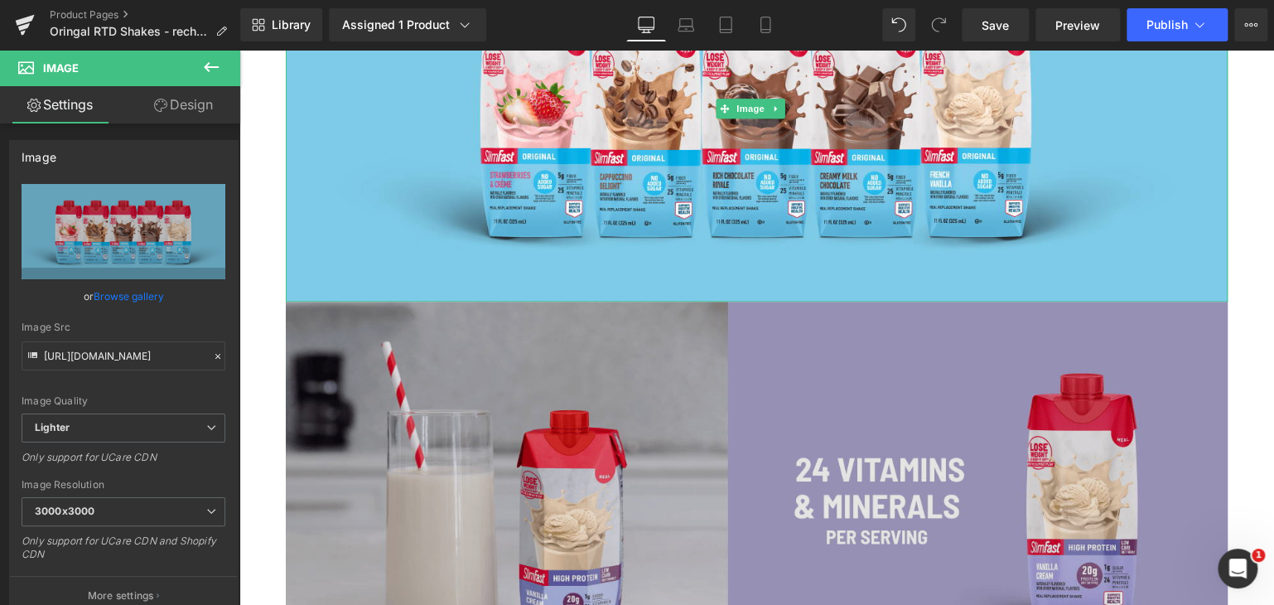
scroll to position [4191, 0]
click at [379, 409] on img at bounding box center [757, 494] width 942 height 386
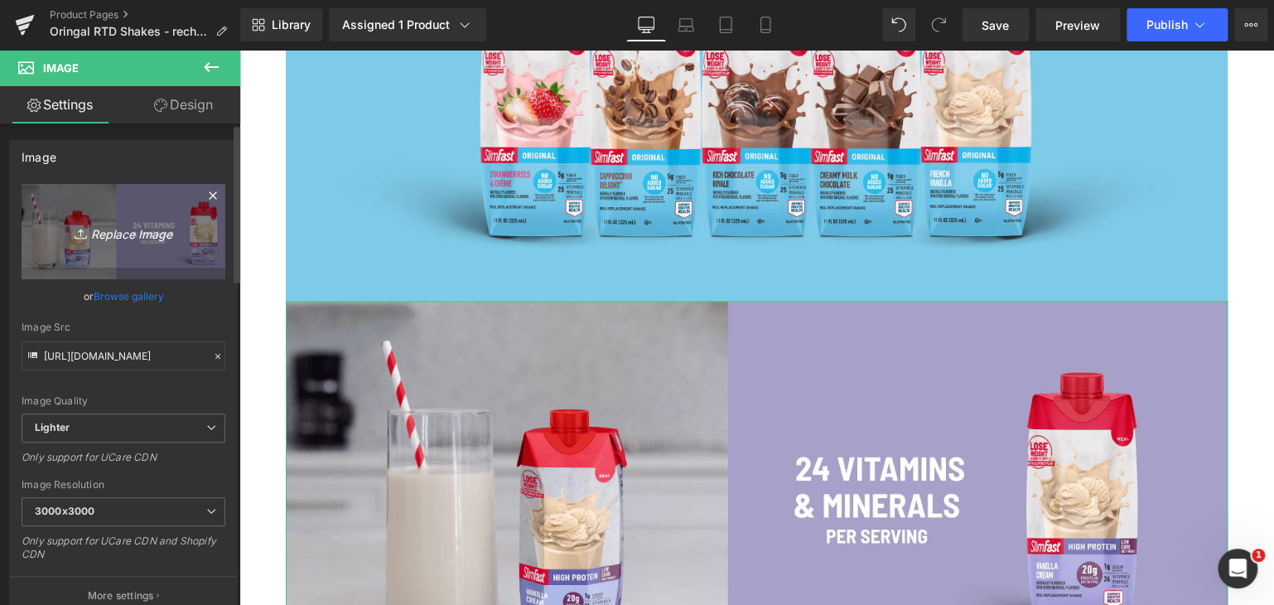
click at [126, 227] on icon "Replace Image" at bounding box center [123, 231] width 133 height 21
type input "C:\fakepath\Original RTD BTF Image #2.png"
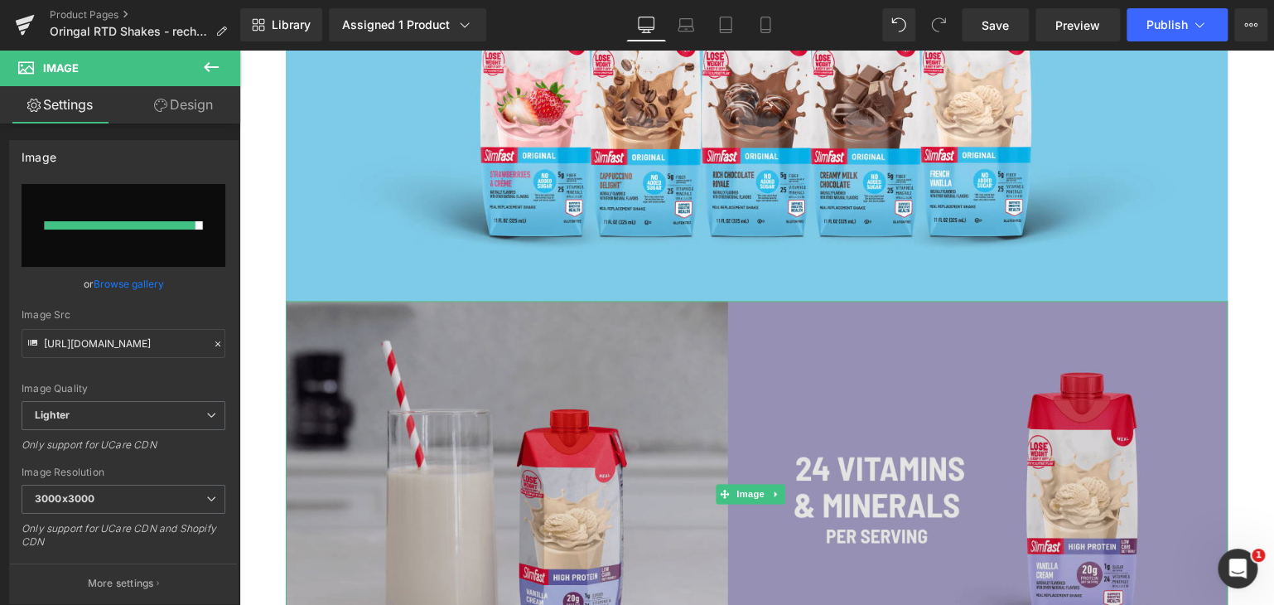
type input "https://ucarecdn.com/c0c397c1-44ac-4311-ae2b-a5af4fb94a76/-/format/auto/-/previ…"
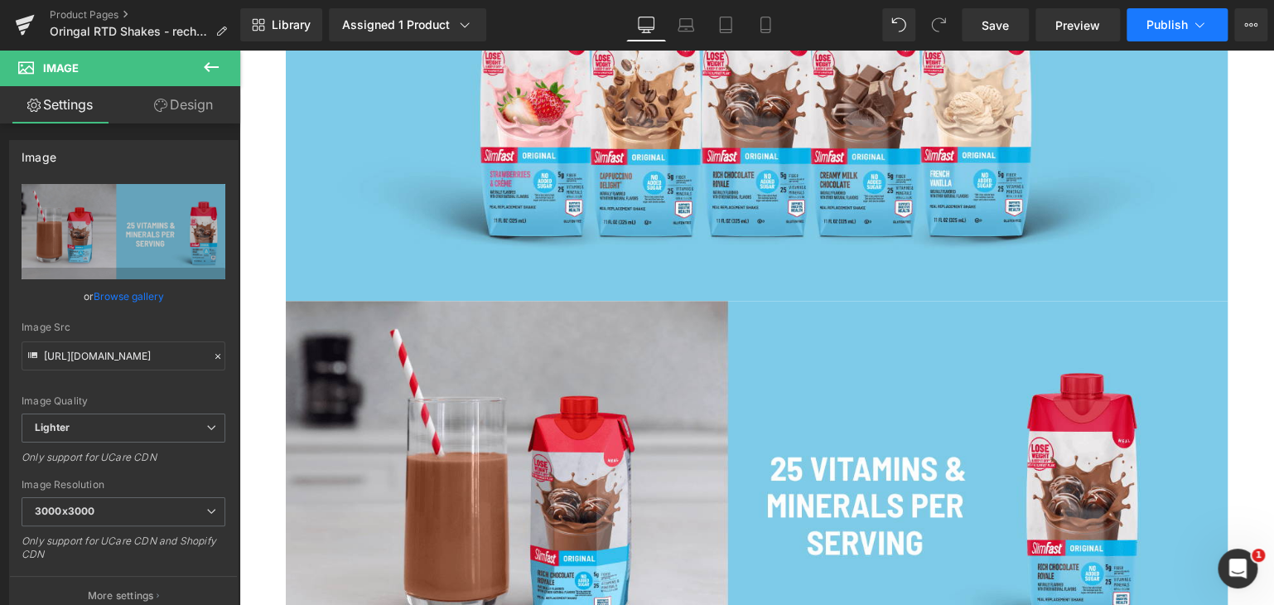
click at [1156, 31] on button "Publish" at bounding box center [1177, 24] width 101 height 33
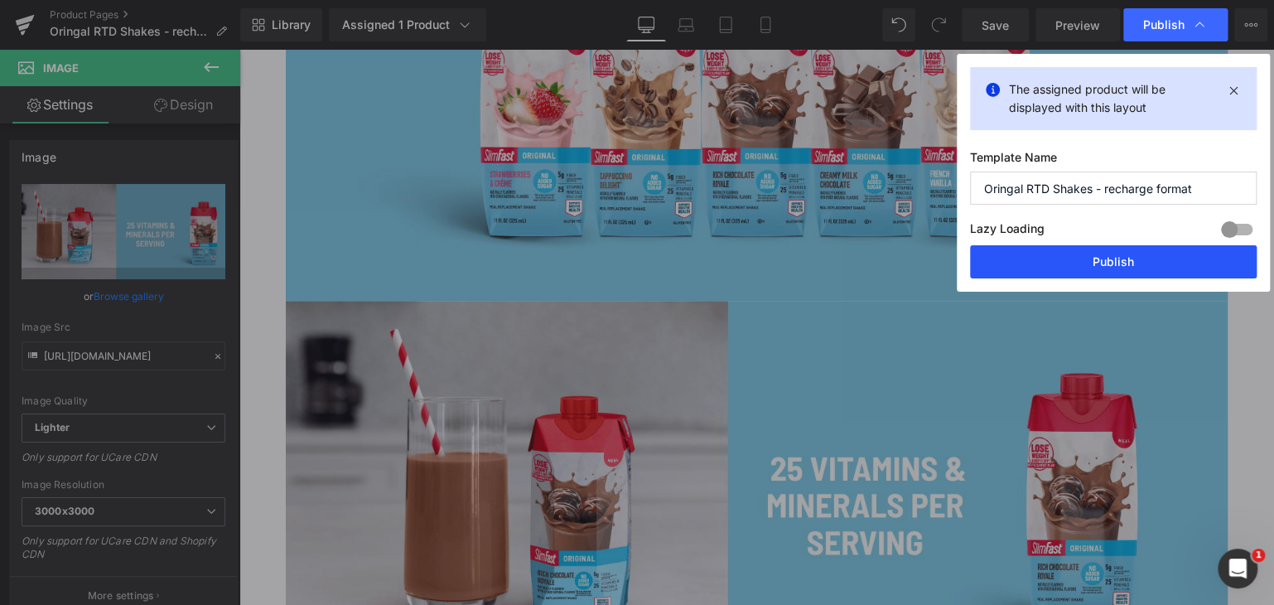
click at [1048, 263] on button "Publish" at bounding box center [1113, 261] width 287 height 33
